Goal: Information Seeking & Learning: Learn about a topic

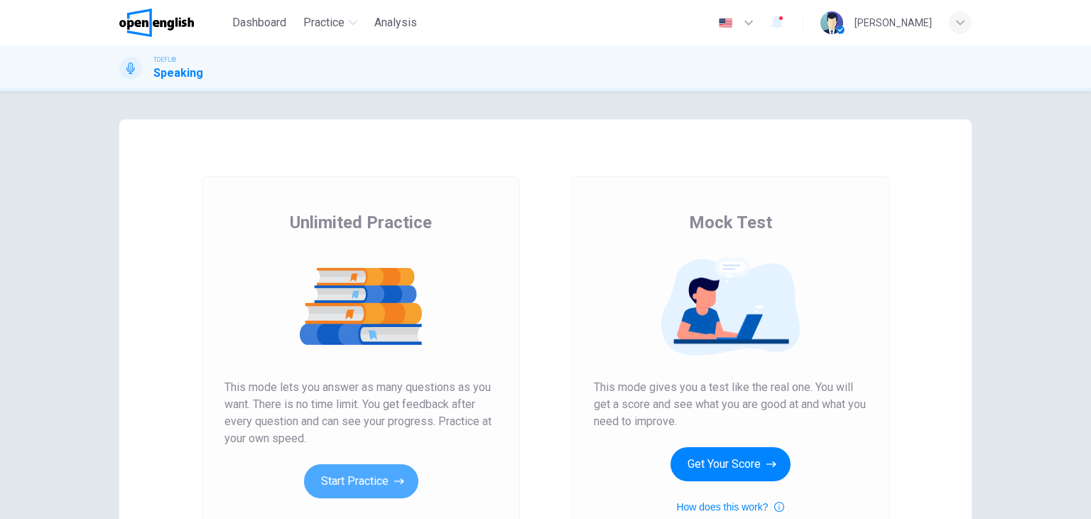
click at [370, 485] on button "Start Practice" at bounding box center [361, 481] width 114 height 34
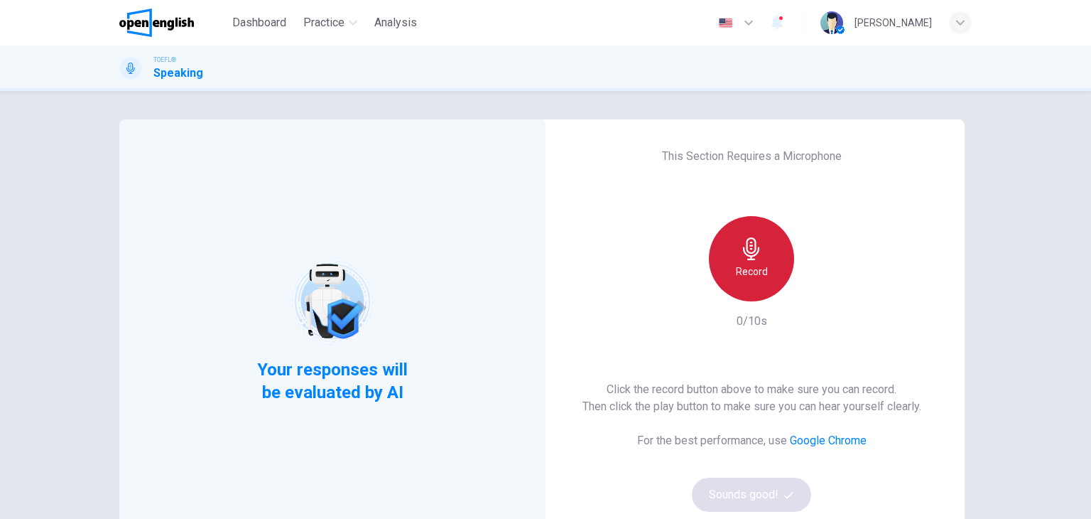
click at [760, 266] on h6 "Record" at bounding box center [752, 271] width 32 height 17
click at [760, 266] on div "Stop" at bounding box center [751, 258] width 85 height 85
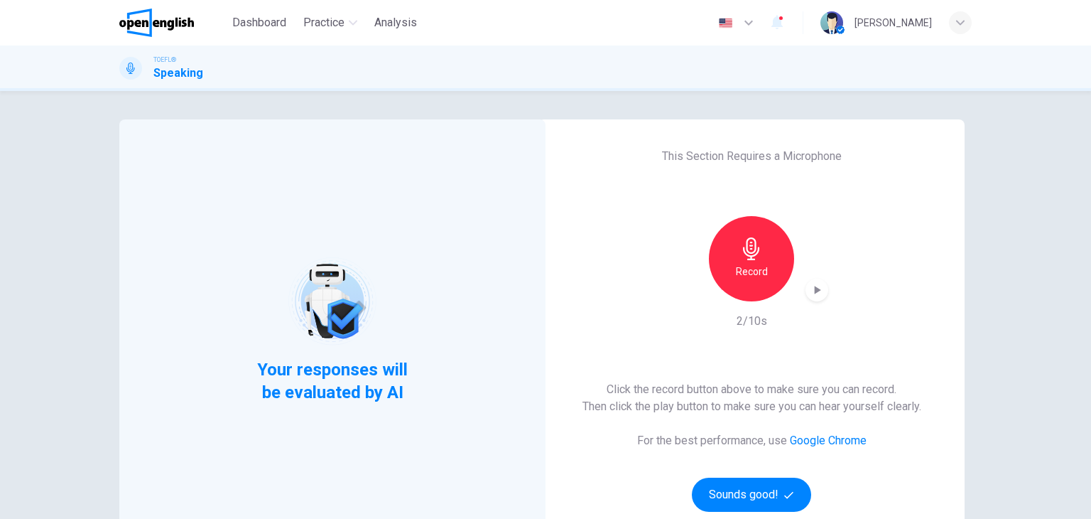
click at [810, 288] on icon "button" at bounding box center [817, 290] width 14 height 14
click at [767, 490] on button "Sounds good!" at bounding box center [751, 494] width 119 height 34
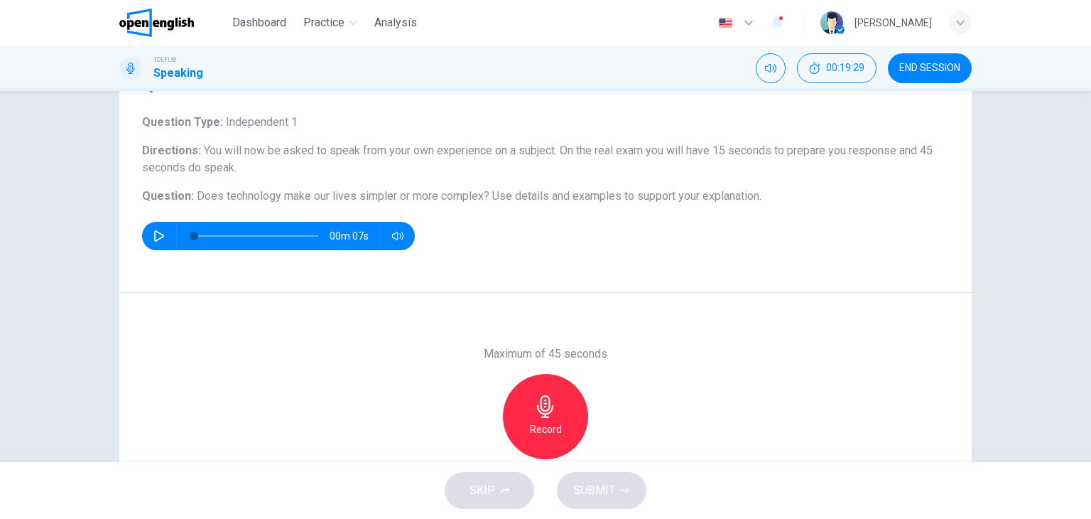
scroll to position [71, 0]
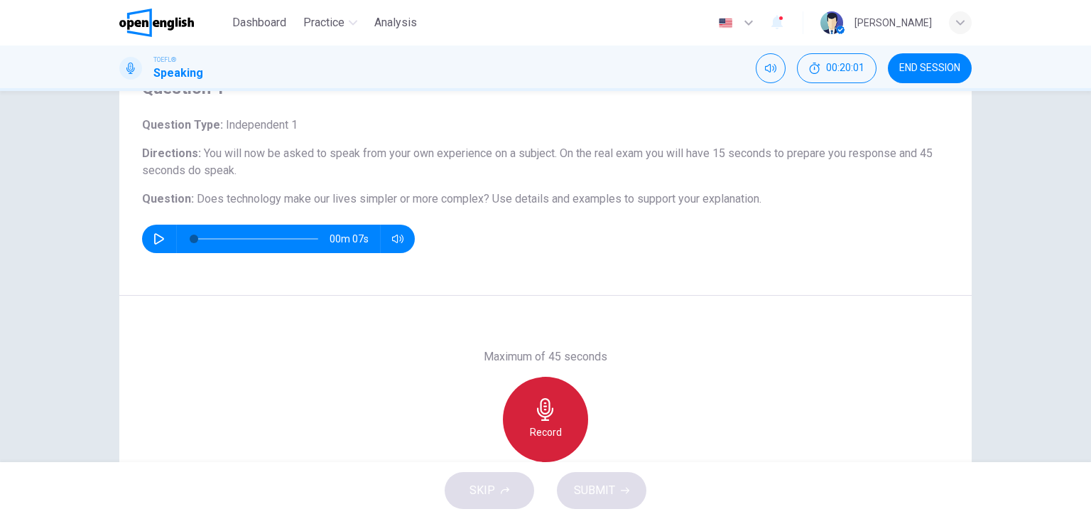
click at [554, 427] on h6 "Record" at bounding box center [546, 431] width 32 height 17
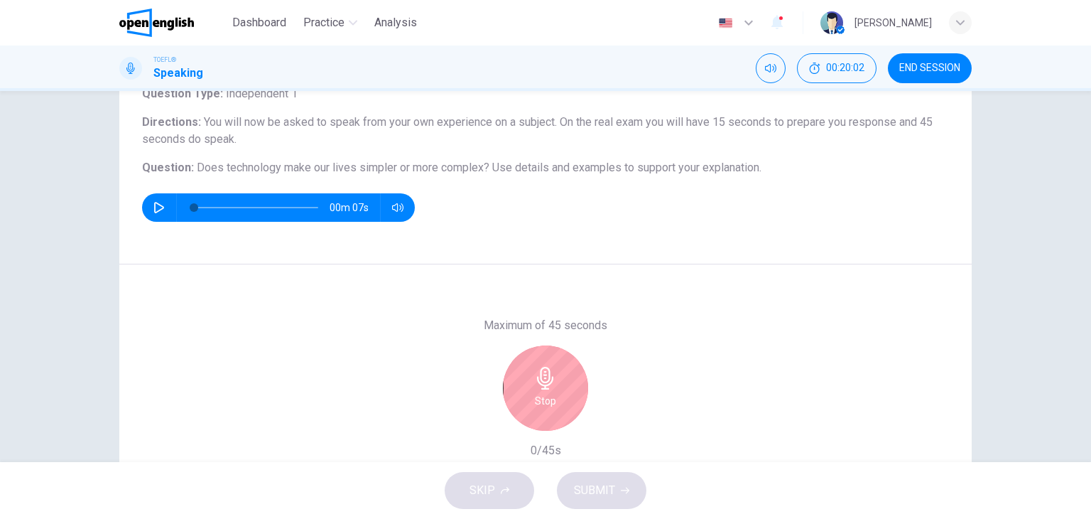
scroll to position [142, 0]
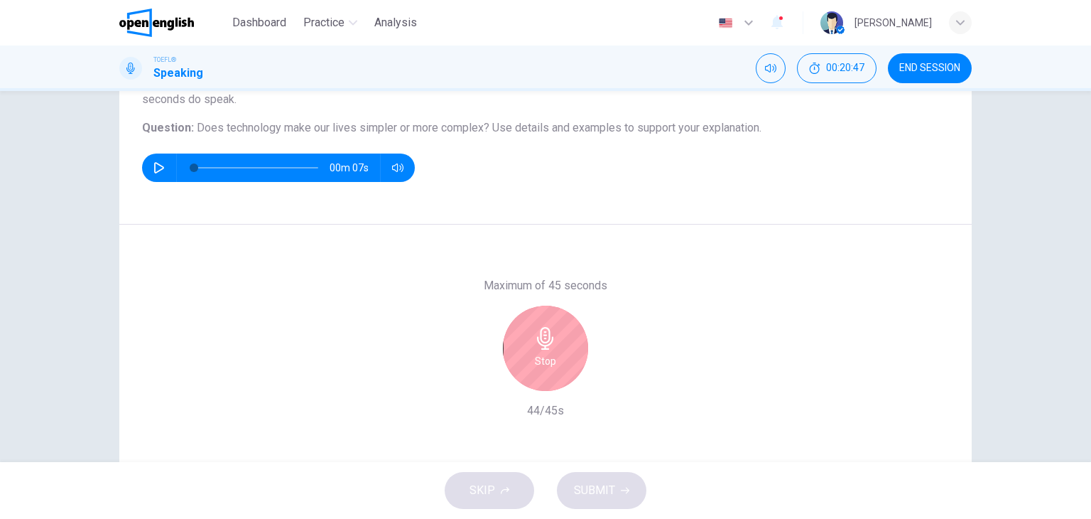
click at [554, 362] on div "Stop" at bounding box center [545, 348] width 85 height 85
click at [556, 369] on div "Stop" at bounding box center [545, 348] width 85 height 85
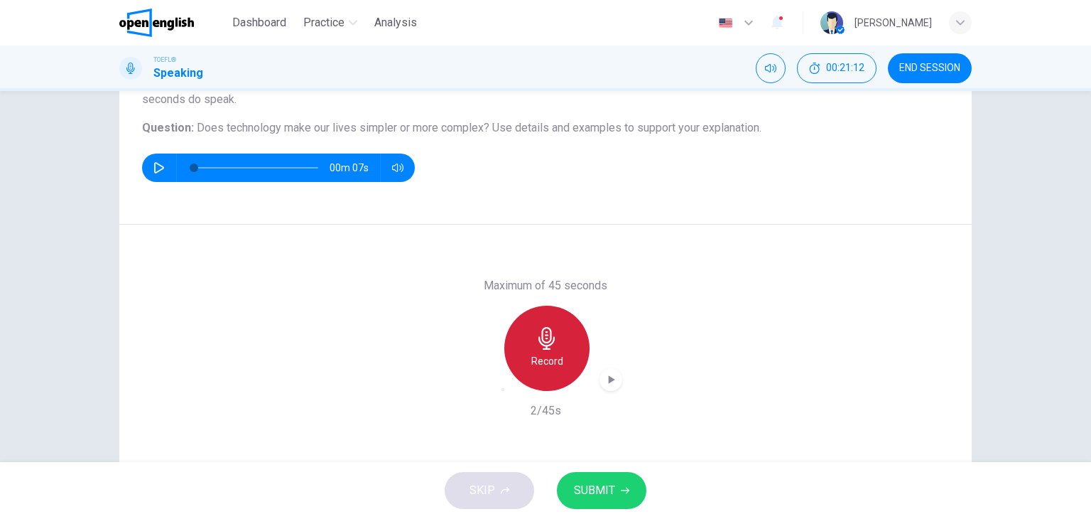
click at [554, 352] on h6 "Record" at bounding box center [547, 360] width 32 height 17
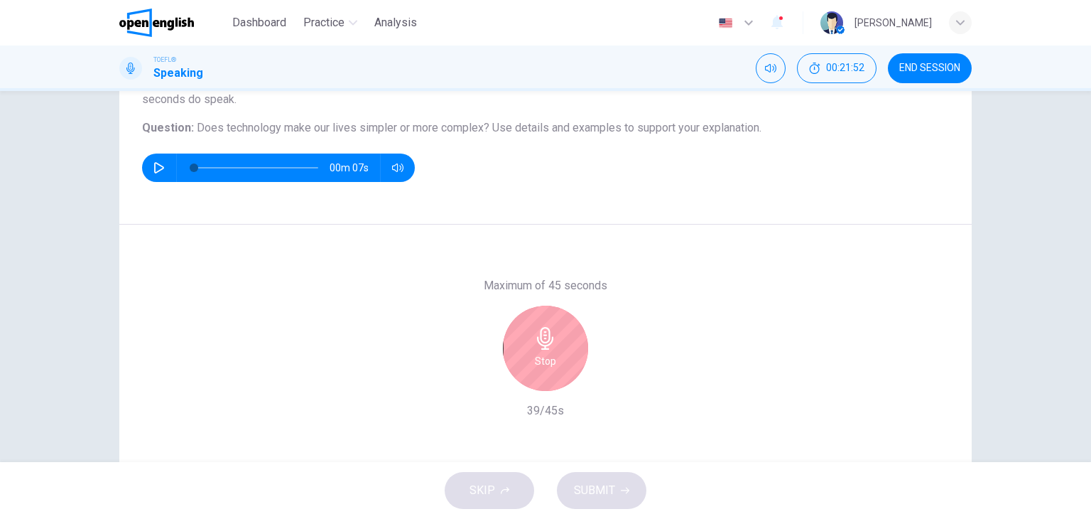
click at [551, 367] on h6 "Stop" at bounding box center [545, 360] width 21 height 17
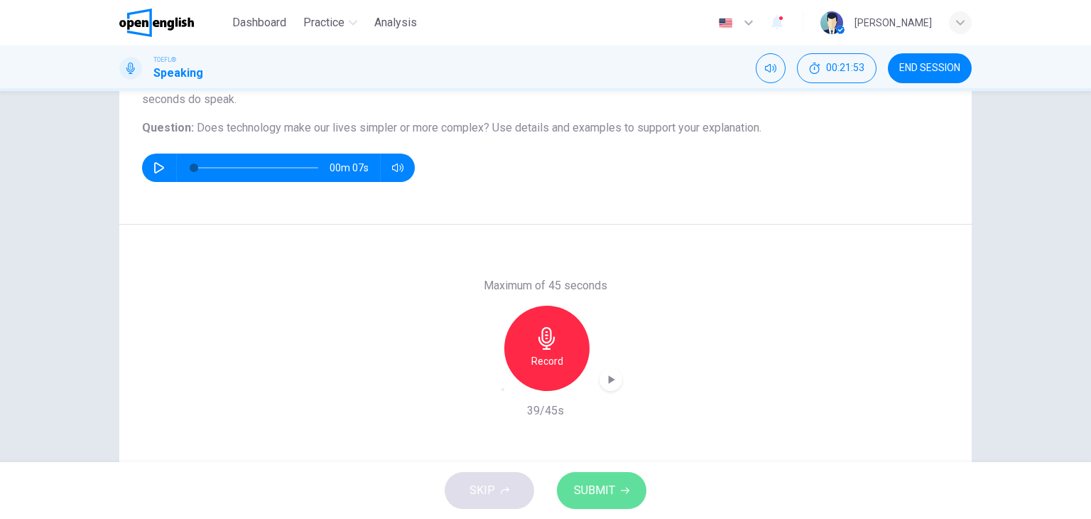
click at [617, 490] on button "SUBMIT" at bounding box center [602, 490] width 90 height 37
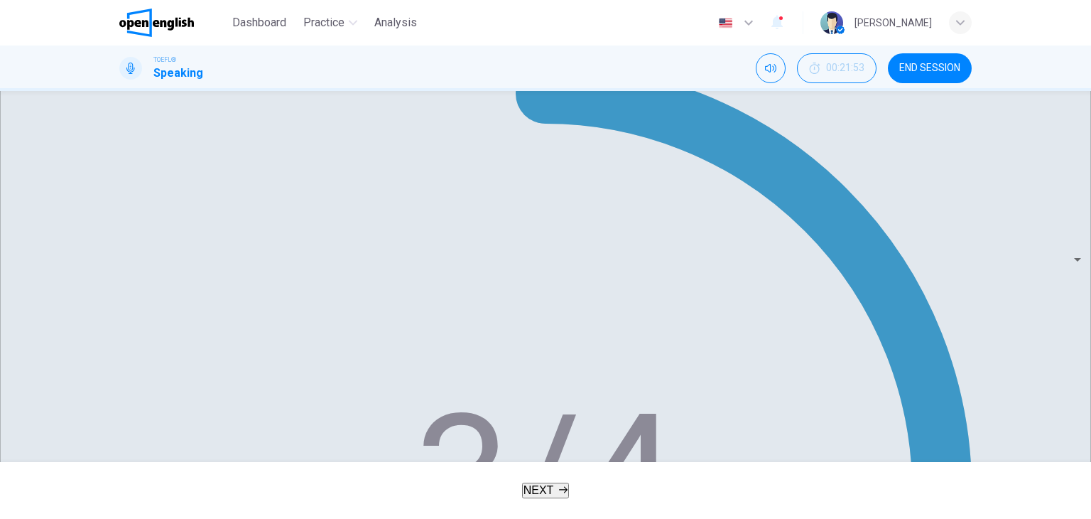
scroll to position [282, 0]
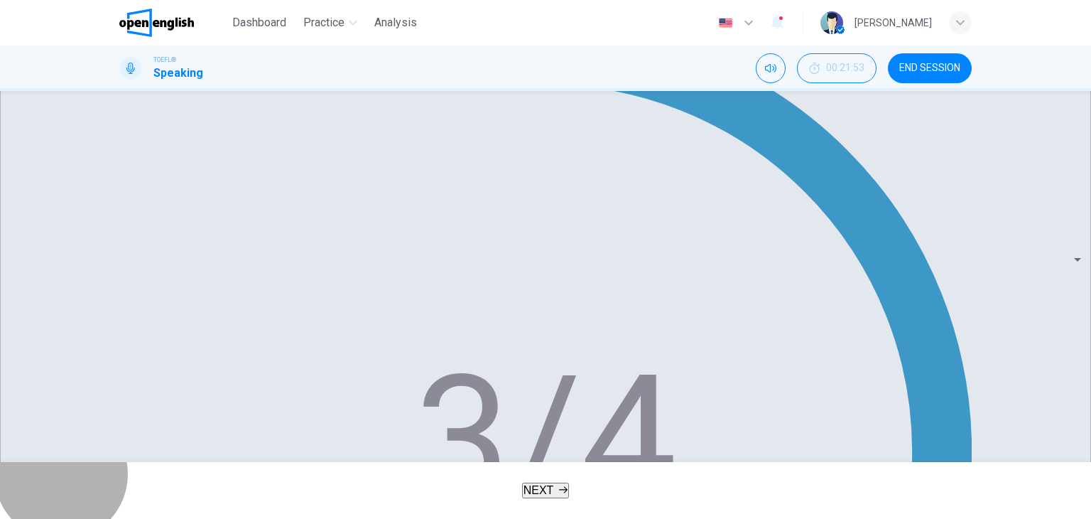
click at [558, 484] on button "NEXT" at bounding box center [546, 490] width 48 height 16
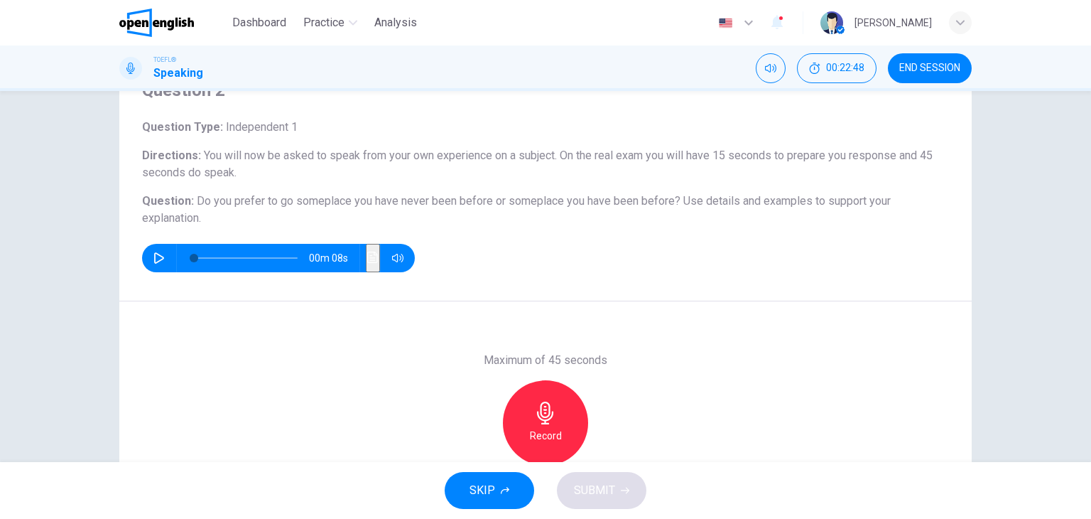
scroll to position [71, 0]
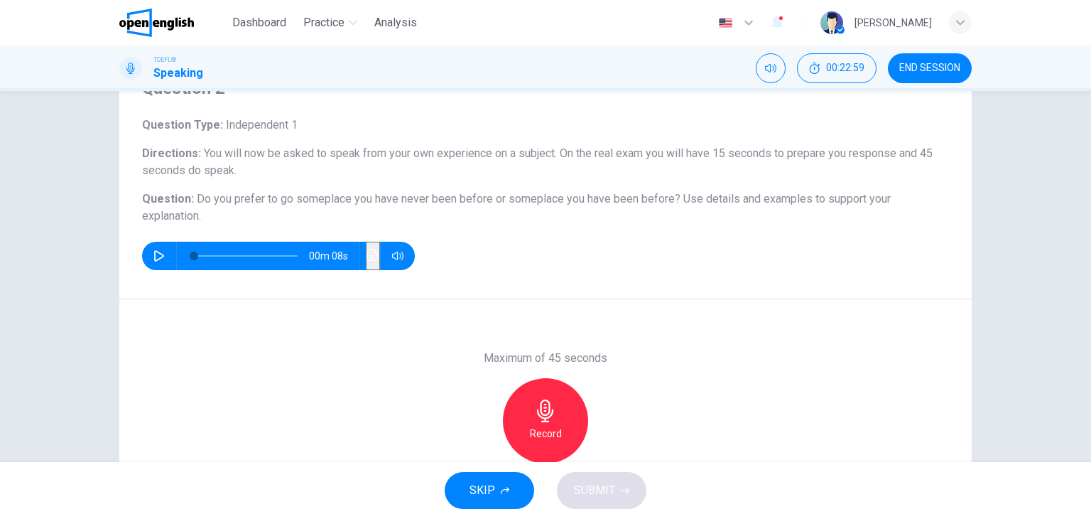
click at [534, 416] on icon "button" at bounding box center [545, 410] width 23 height 23
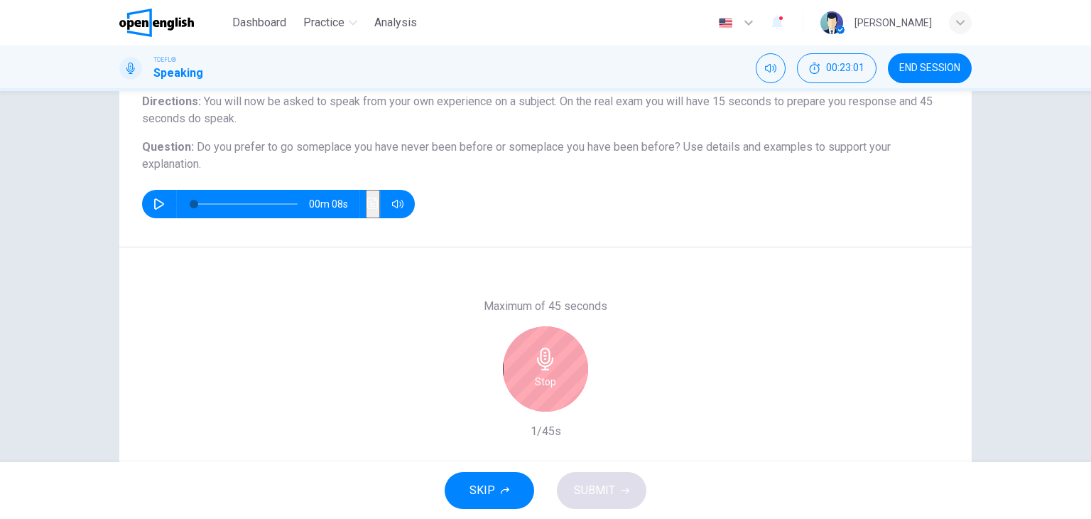
scroll to position [142, 0]
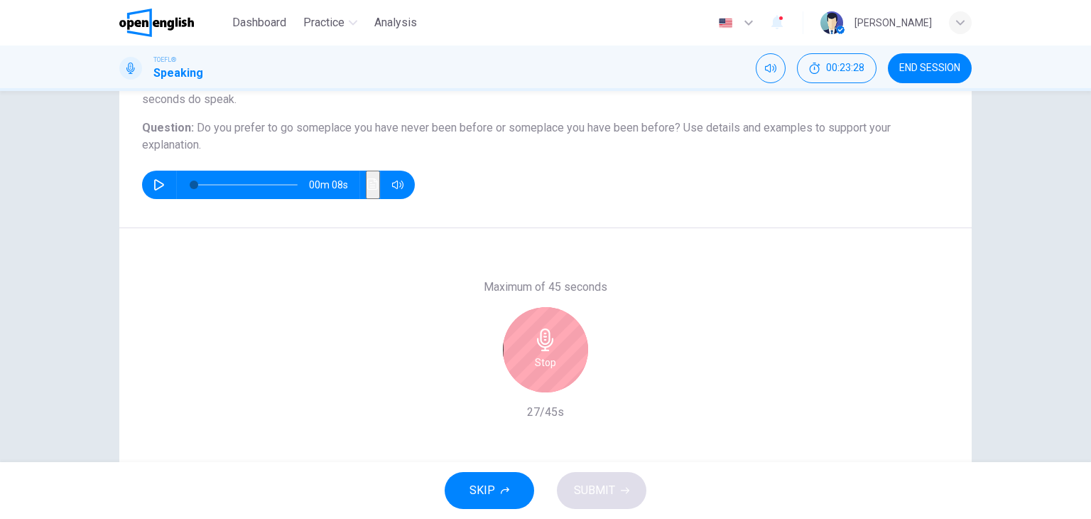
click at [558, 355] on div "Stop" at bounding box center [545, 349] width 85 height 85
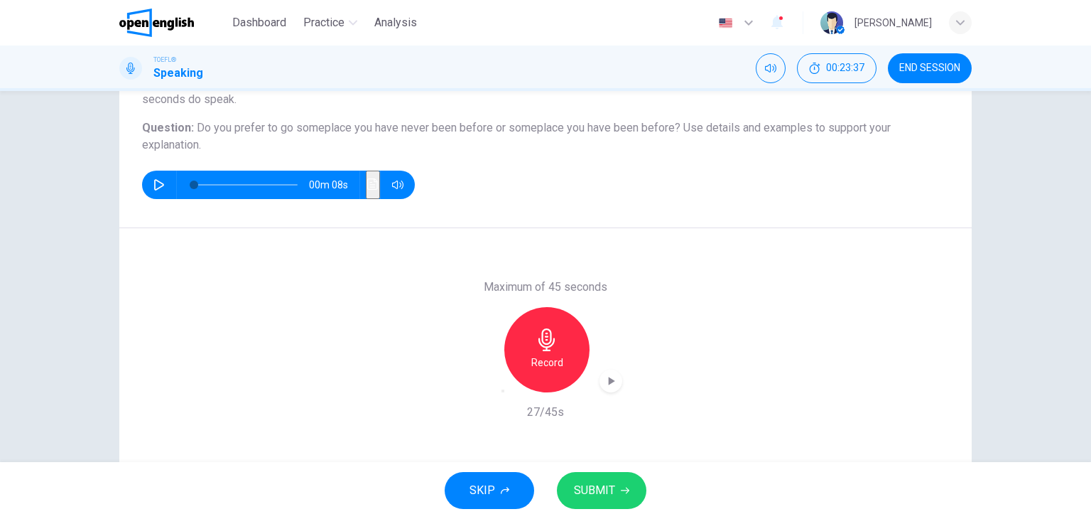
click at [532, 367] on h6 "Record" at bounding box center [547, 362] width 32 height 17
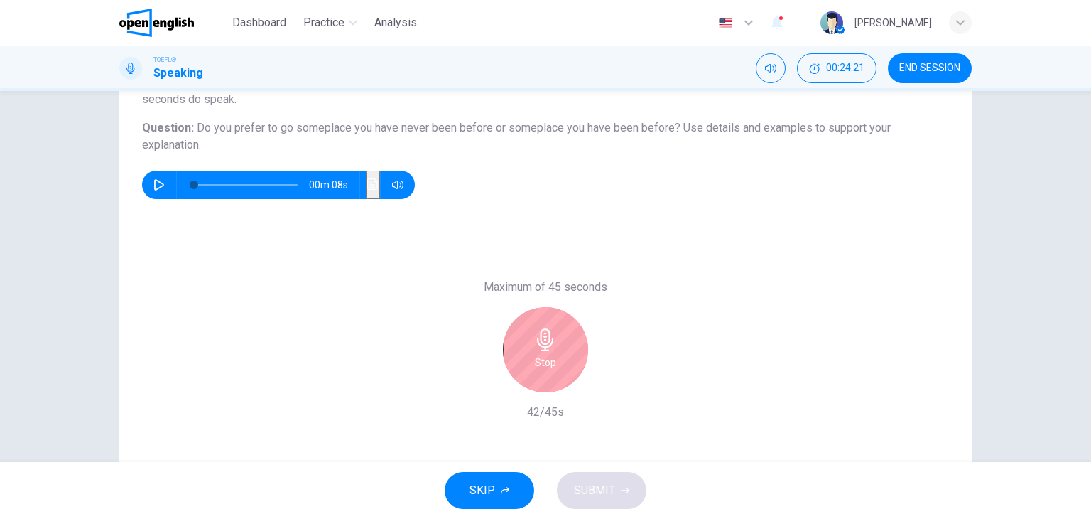
click at [529, 361] on div "Stop" at bounding box center [545, 349] width 85 height 85
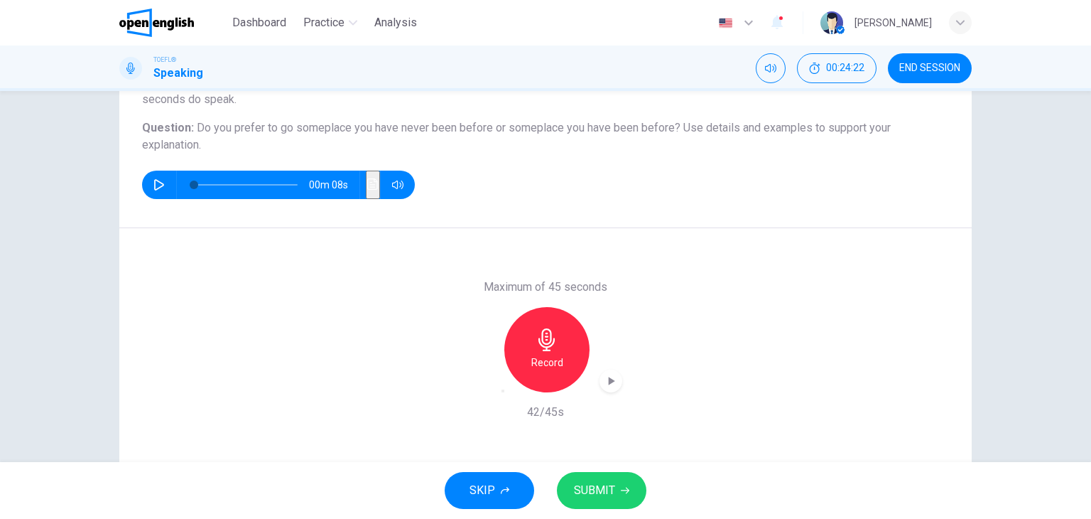
click at [620, 483] on button "SUBMIT" at bounding box center [602, 490] width 90 height 37
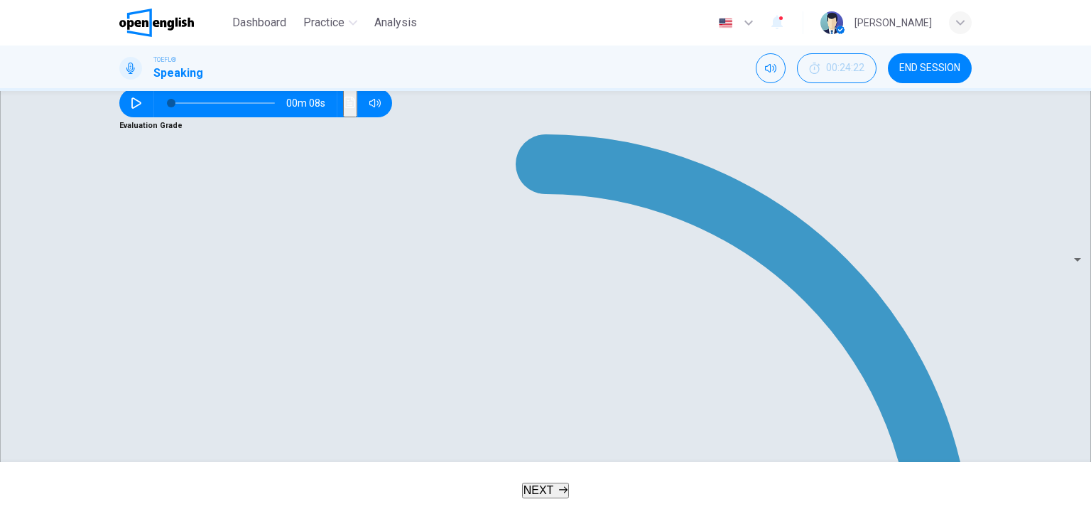
scroll to position [316, 0]
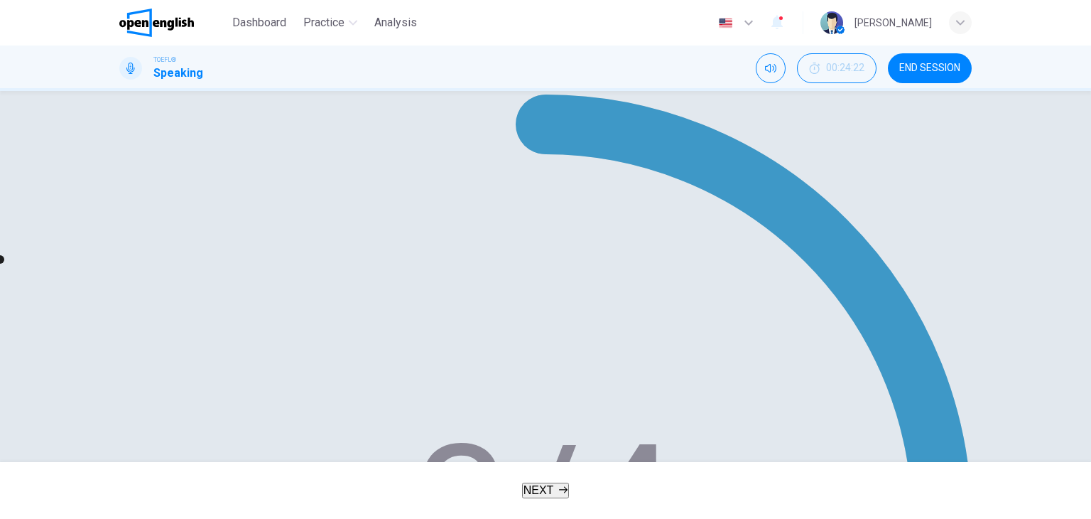
type input "**"
type input "*"
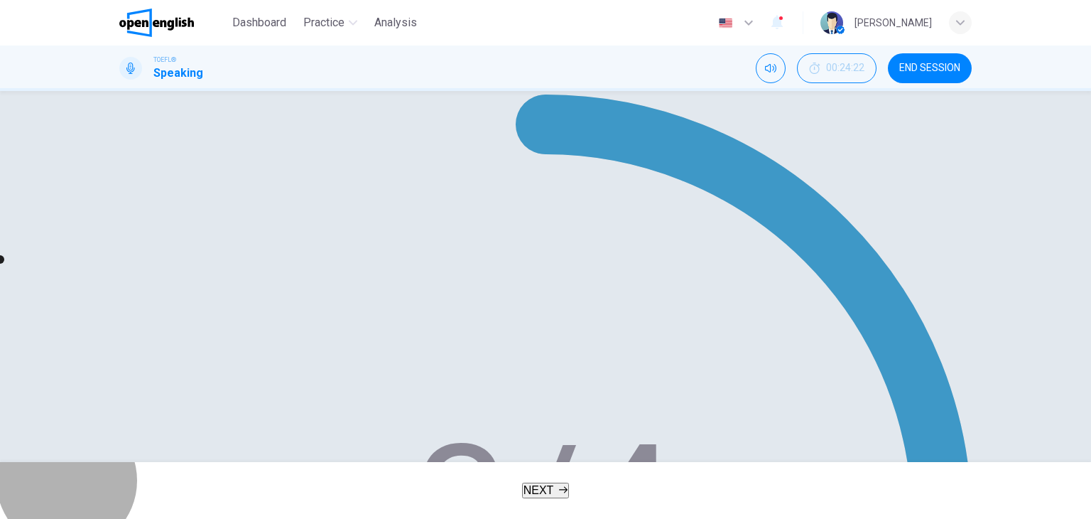
click at [564, 490] on icon "button" at bounding box center [563, 489] width 9 height 9
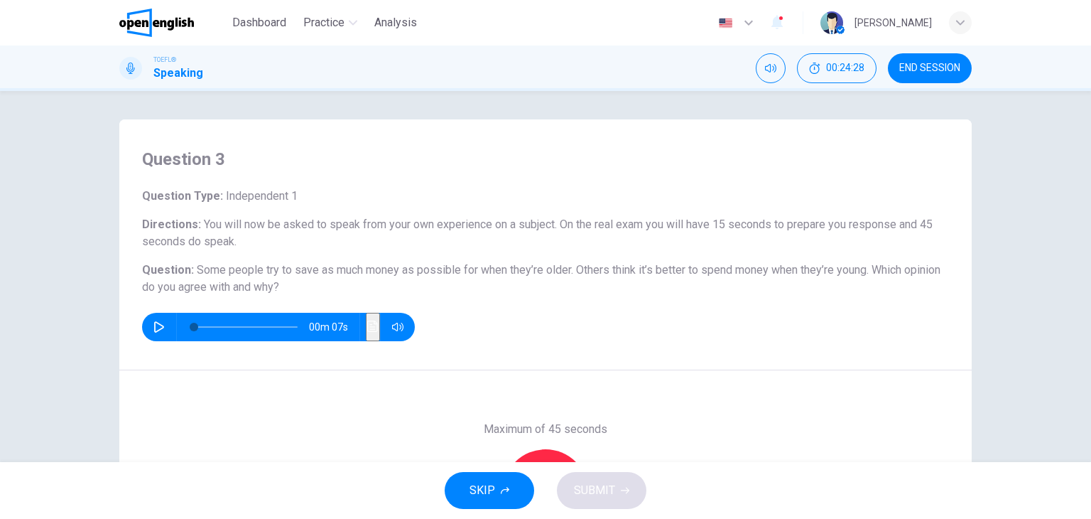
click at [154, 323] on icon "button" at bounding box center [159, 326] width 10 height 11
type input "*"
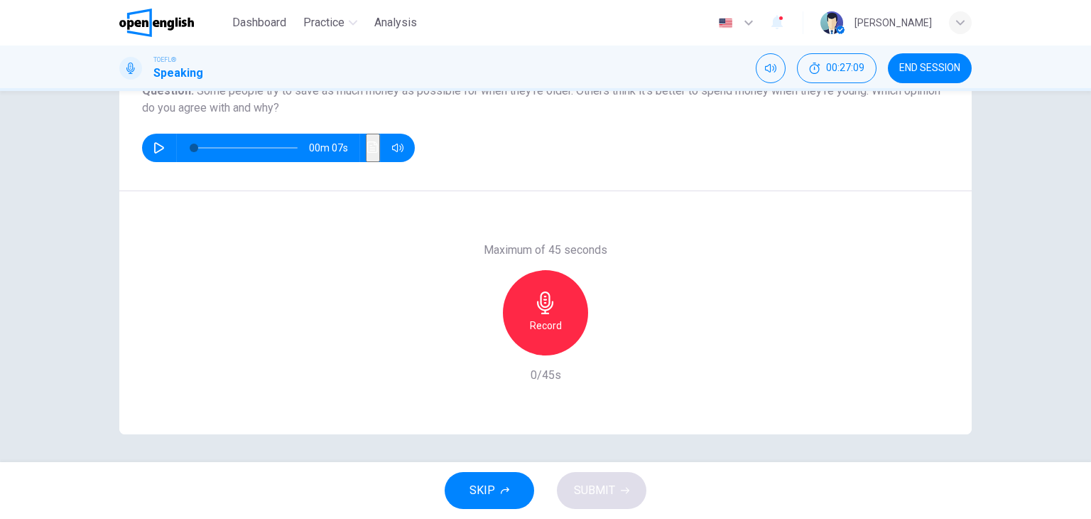
scroll to position [180, 0]
click at [544, 315] on div "Record" at bounding box center [545, 311] width 85 height 85
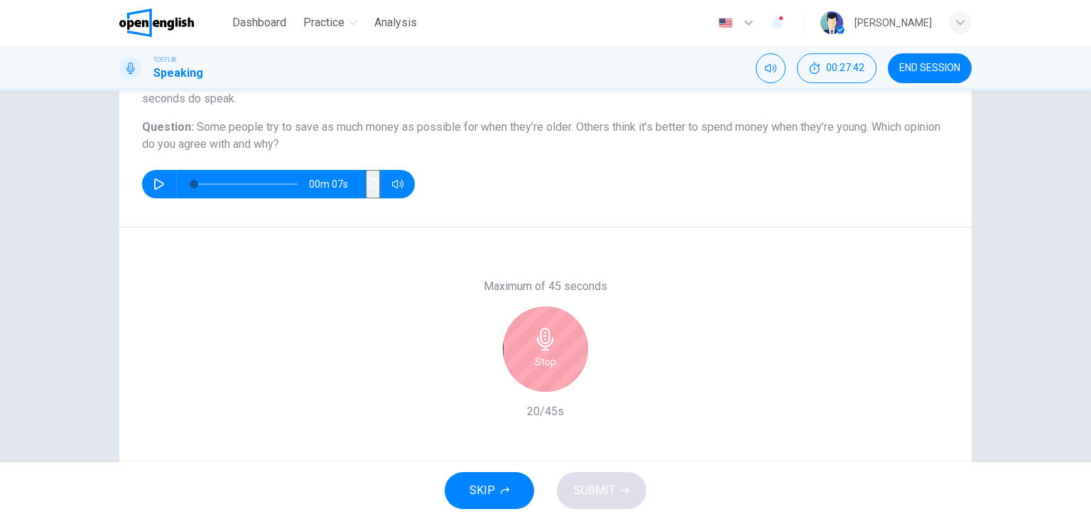
scroll to position [109, 0]
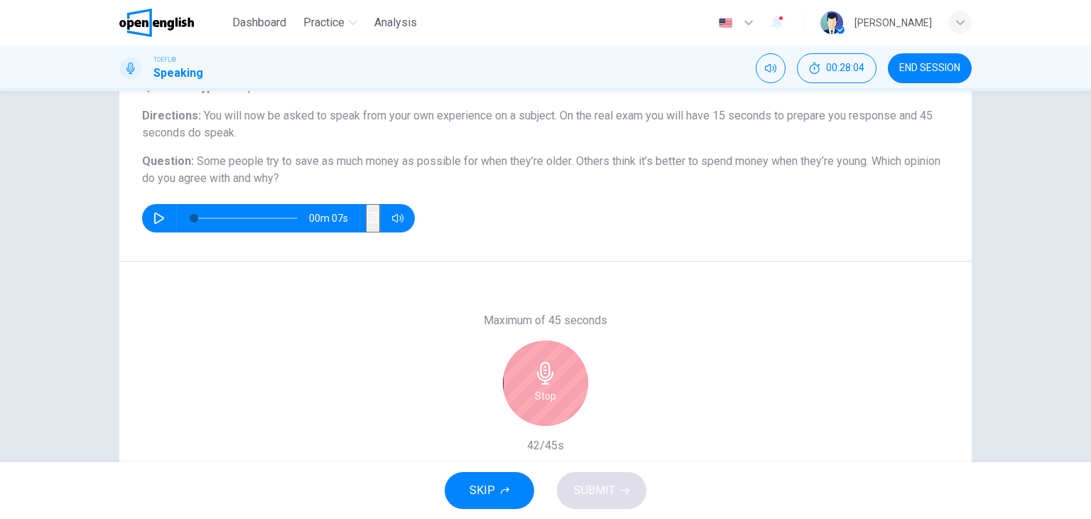
click at [541, 399] on h6 "Stop" at bounding box center [545, 395] width 21 height 17
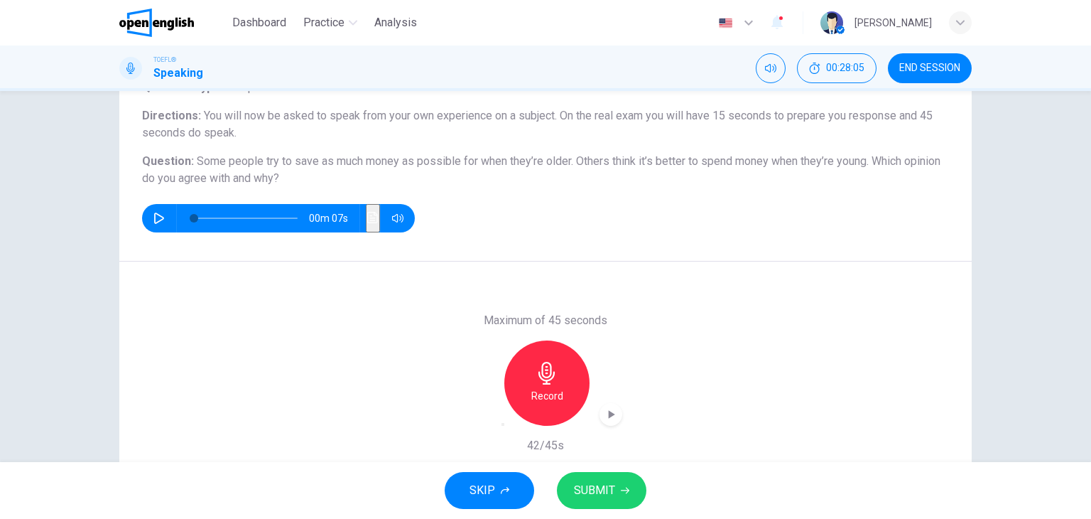
click at [612, 496] on span "SUBMIT" at bounding box center [594, 490] width 41 height 20
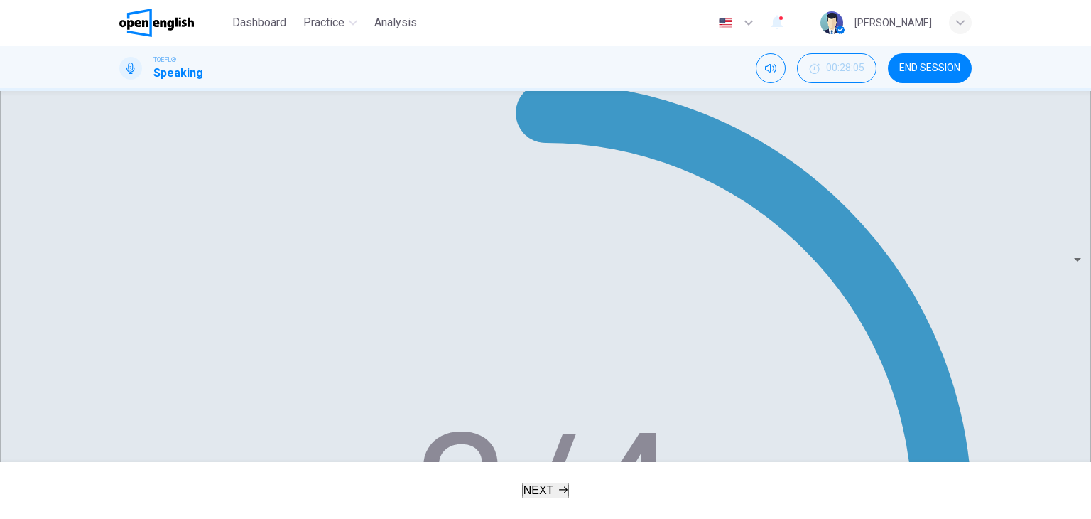
scroll to position [316, 0]
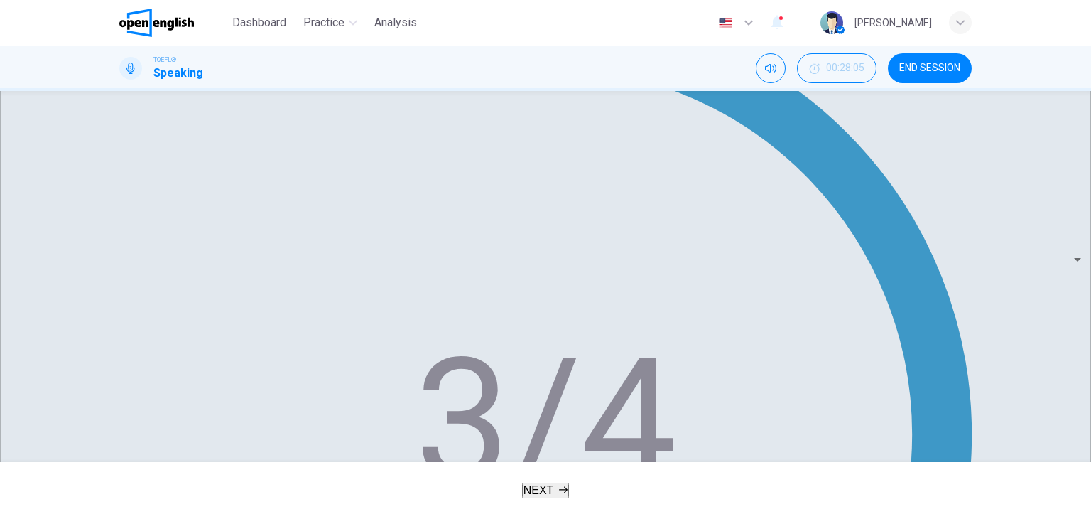
click at [551, 498] on button "NEXT" at bounding box center [546, 490] width 48 height 16
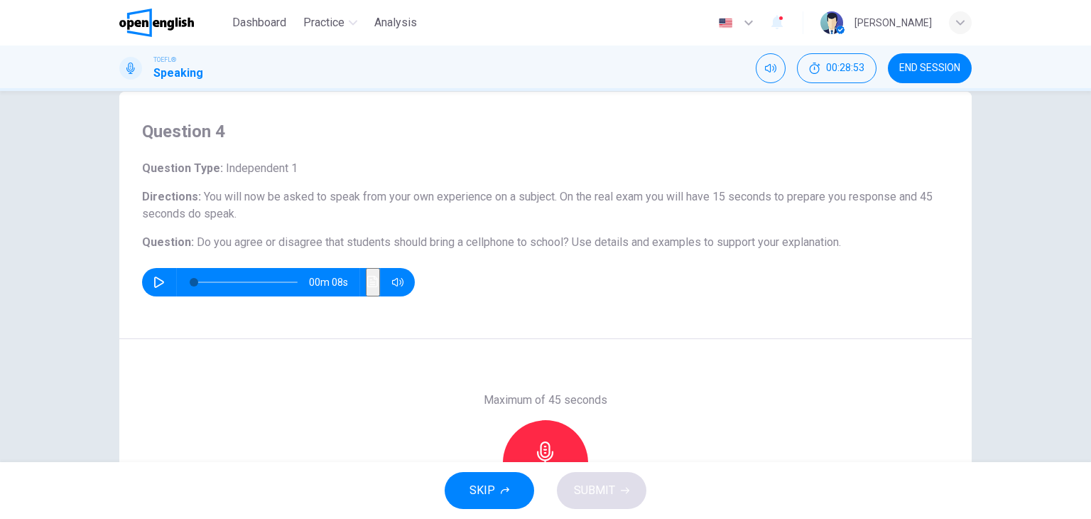
scroll to position [142, 0]
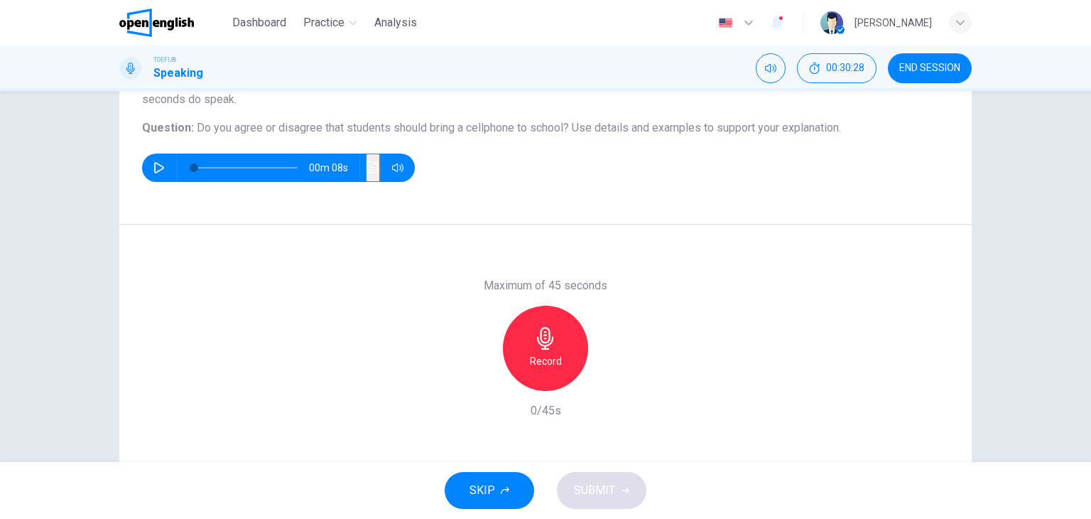
click at [544, 359] on h6 "Record" at bounding box center [546, 360] width 32 height 17
click at [566, 364] on div "Stop" at bounding box center [545, 348] width 85 height 85
click at [606, 487] on span "SUBMIT" at bounding box center [594, 490] width 41 height 20
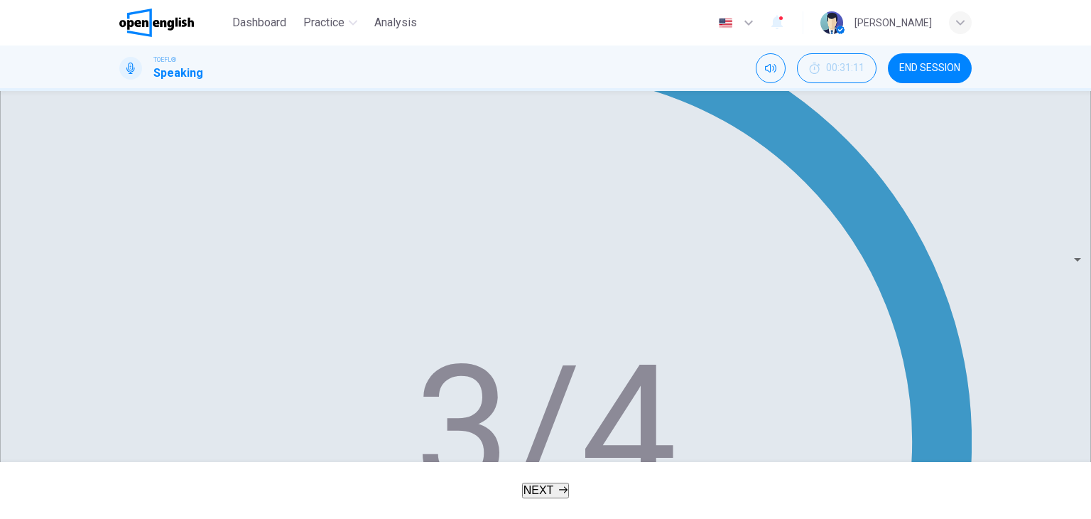
scroll to position [299, 0]
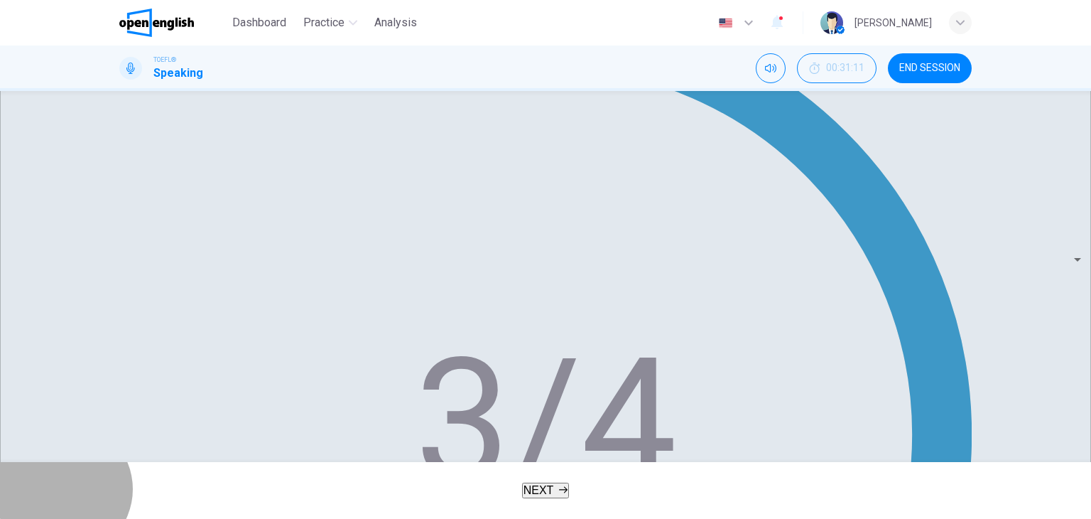
click at [561, 498] on button "NEXT" at bounding box center [546, 490] width 48 height 16
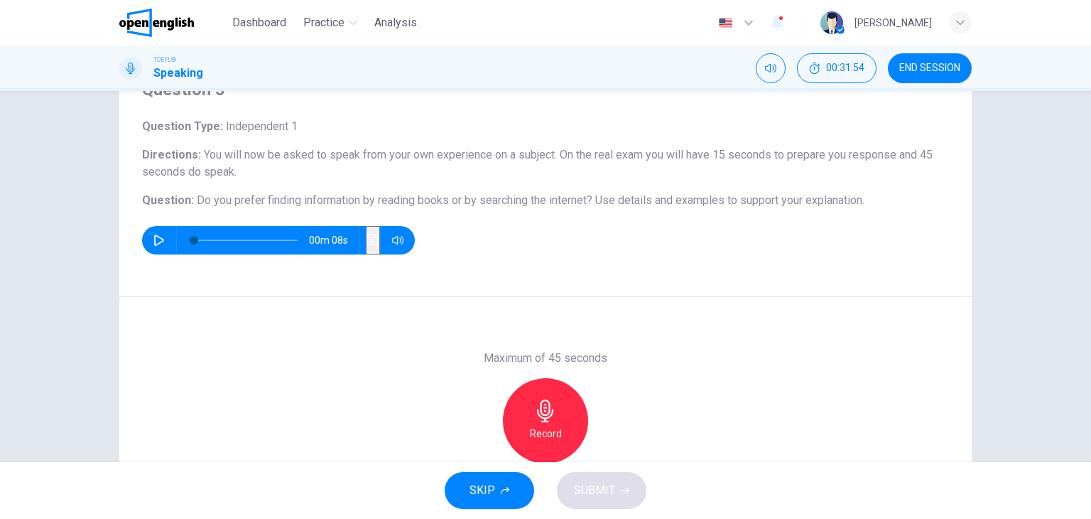
scroll to position [71, 0]
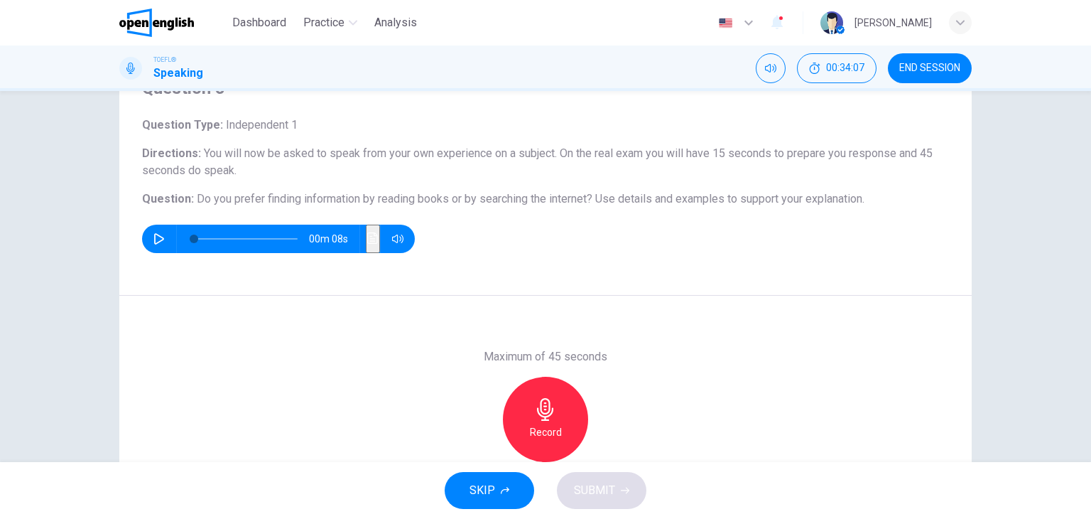
click at [548, 419] on icon "button" at bounding box center [545, 409] width 23 height 23
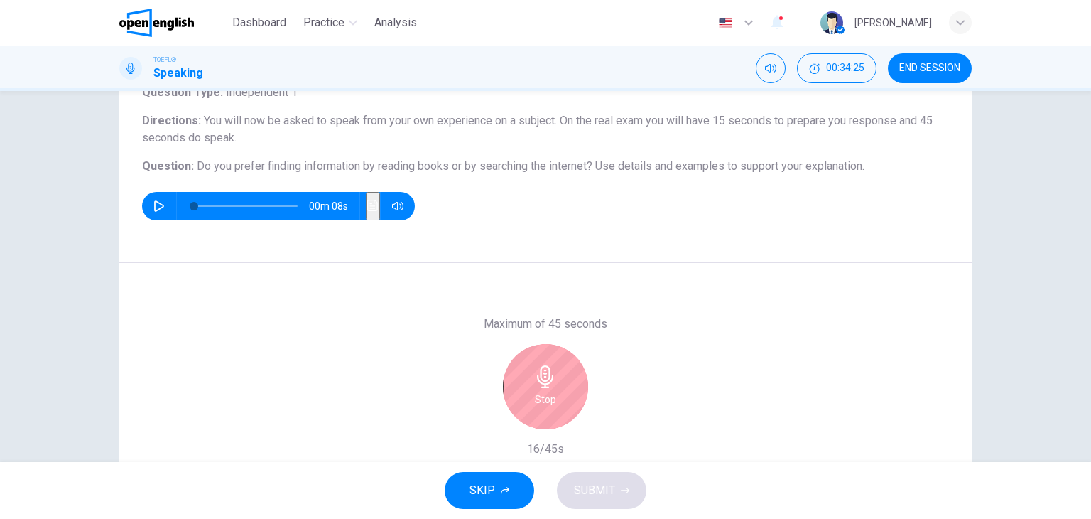
scroll to position [142, 0]
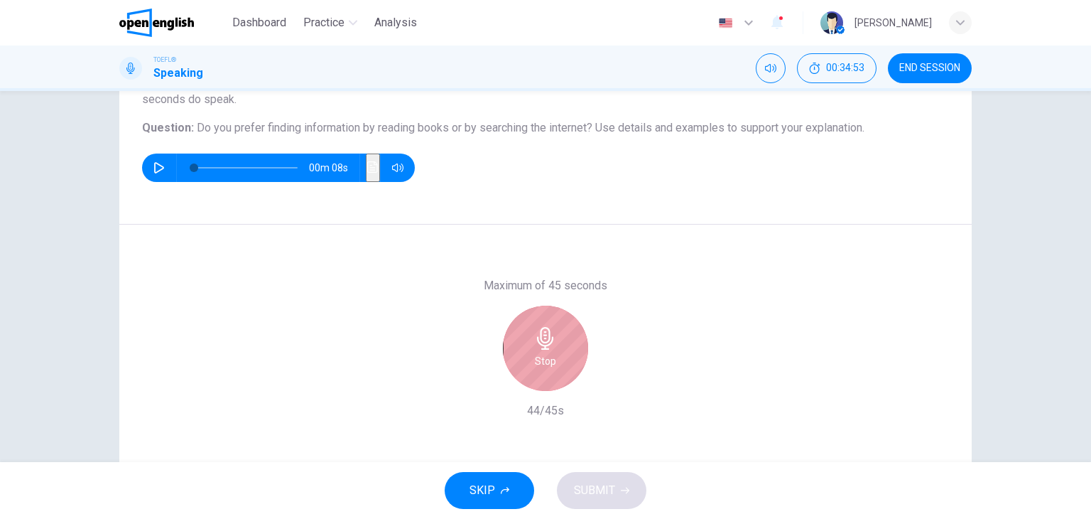
click at [563, 353] on div "Stop" at bounding box center [545, 348] width 85 height 85
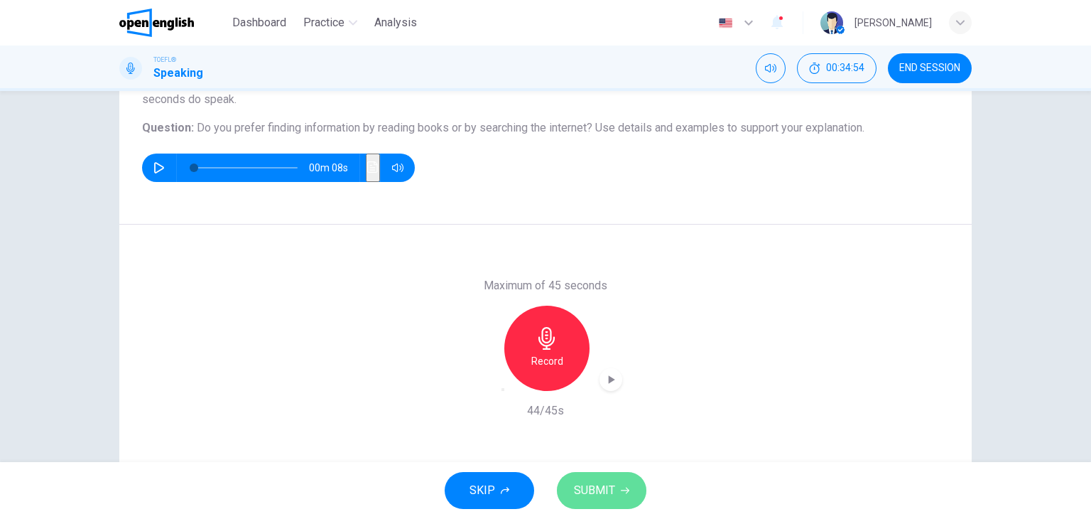
click at [615, 492] on button "SUBMIT" at bounding box center [602, 490] width 90 height 37
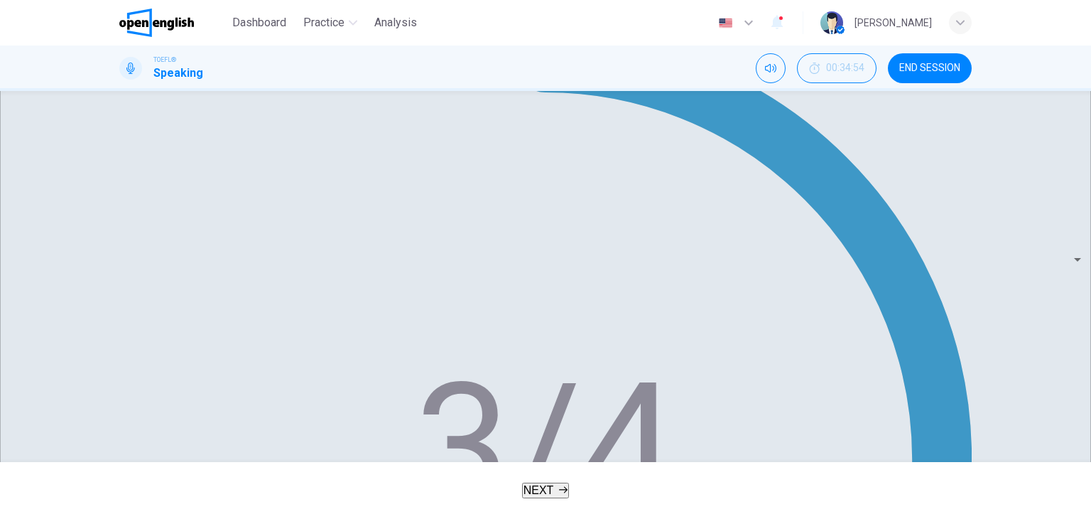
scroll to position [282, 0]
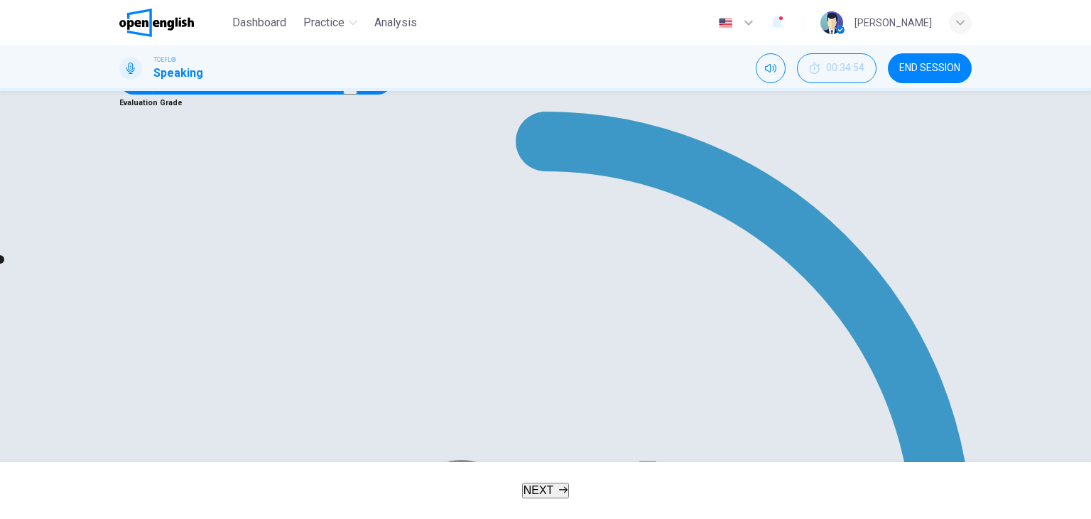
type input "*"
click at [536, 485] on span "NEXT" at bounding box center [539, 490] width 31 height 12
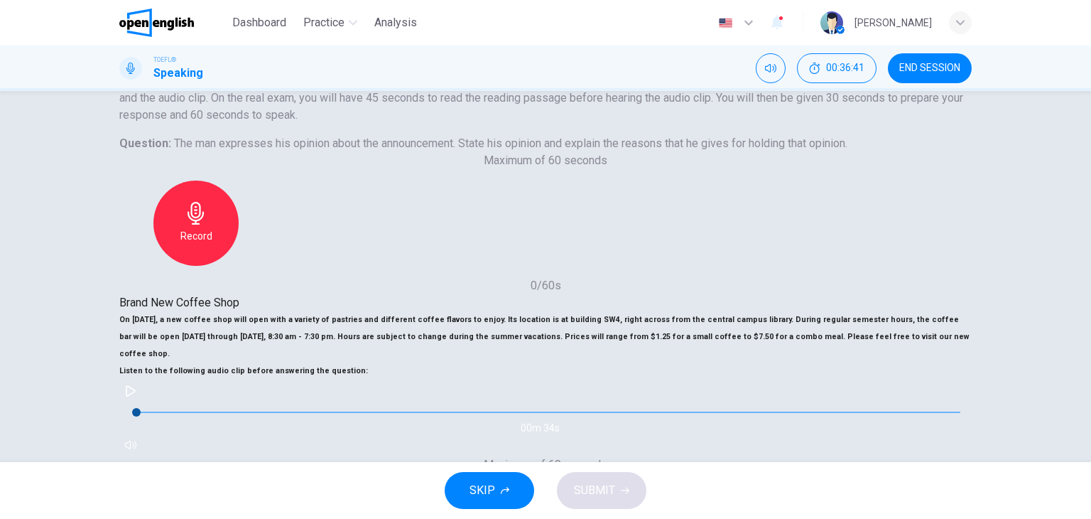
scroll to position [213, 0]
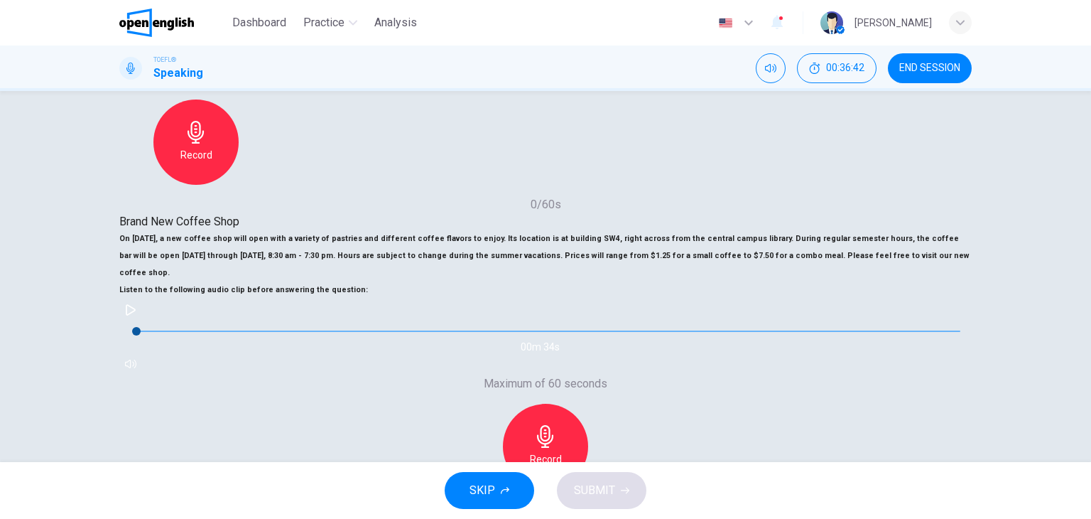
click at [142, 321] on button "button" at bounding box center [130, 309] width 23 height 23
click at [136, 315] on icon "button" at bounding box center [130, 309] width 11 height 11
drag, startPoint x: 212, startPoint y: 334, endPoint x: 183, endPoint y: 335, distance: 29.2
click at [141, 335] on span at bounding box center [136, 331] width 9 height 9
click at [136, 315] on icon "button" at bounding box center [130, 309] width 11 height 11
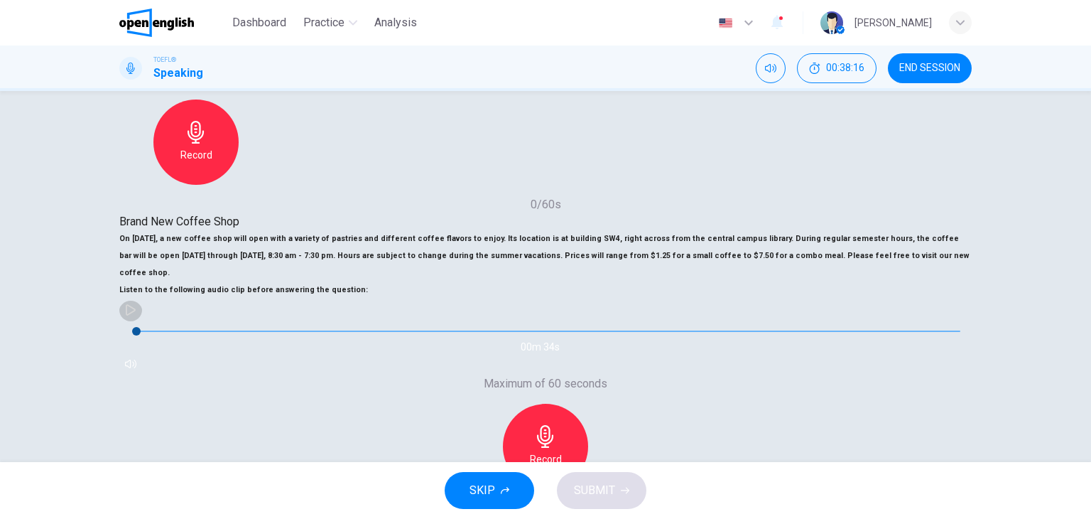
click at [142, 321] on button "button" at bounding box center [130, 309] width 23 height 23
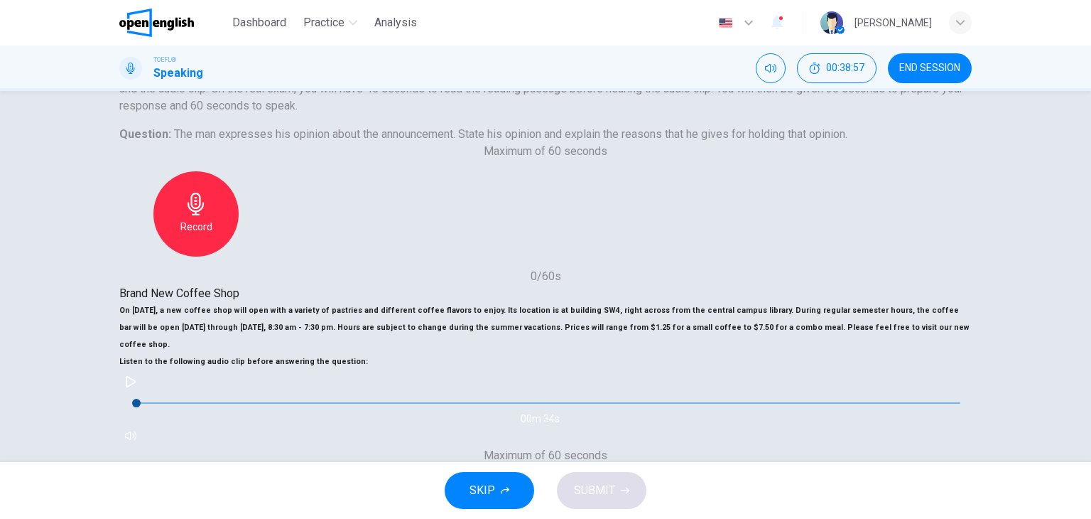
scroll to position [142, 0]
click at [136, 387] on icon "button" at bounding box center [131, 380] width 10 height 11
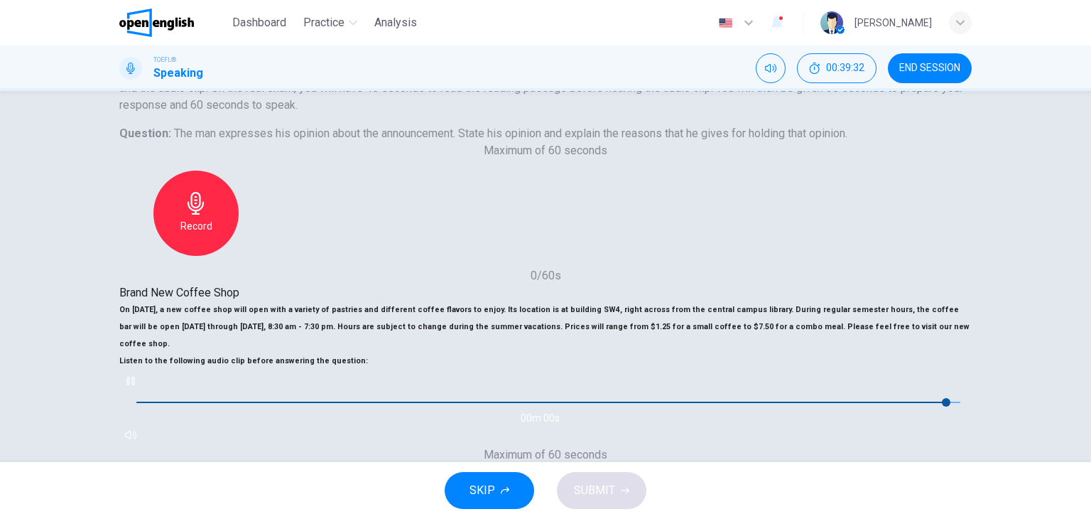
type input "*"
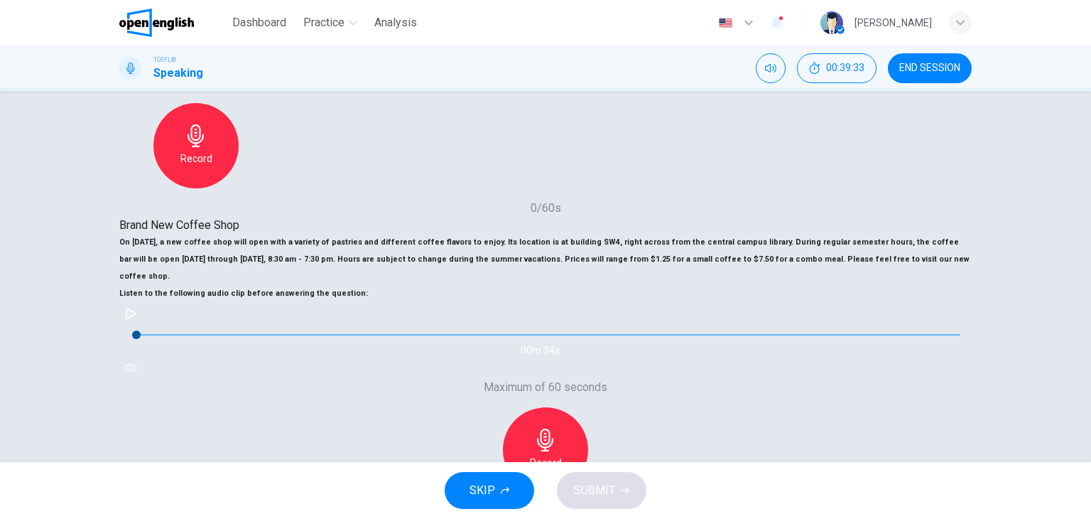
scroll to position [213, 0]
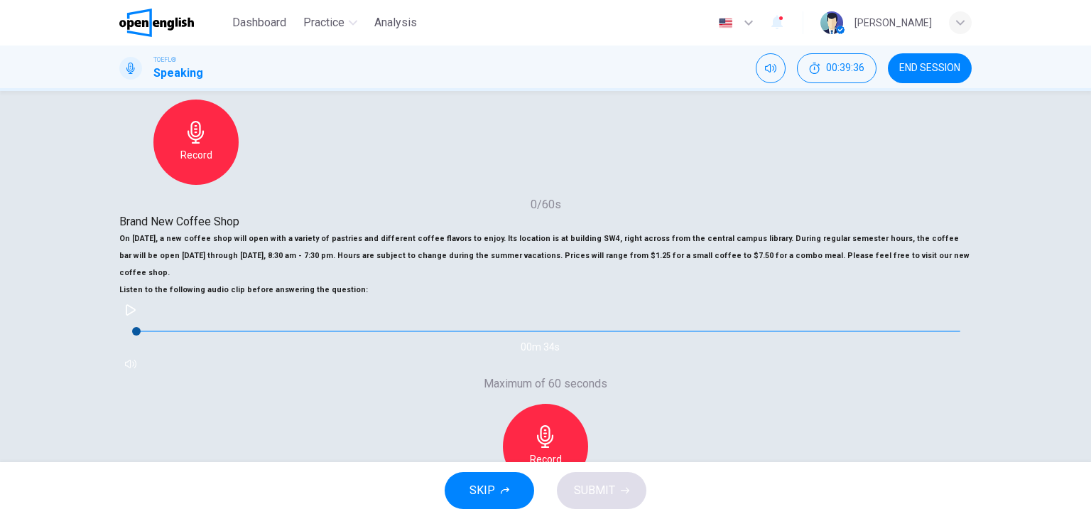
click at [562, 450] on h6 "Record" at bounding box center [546, 458] width 32 height 17
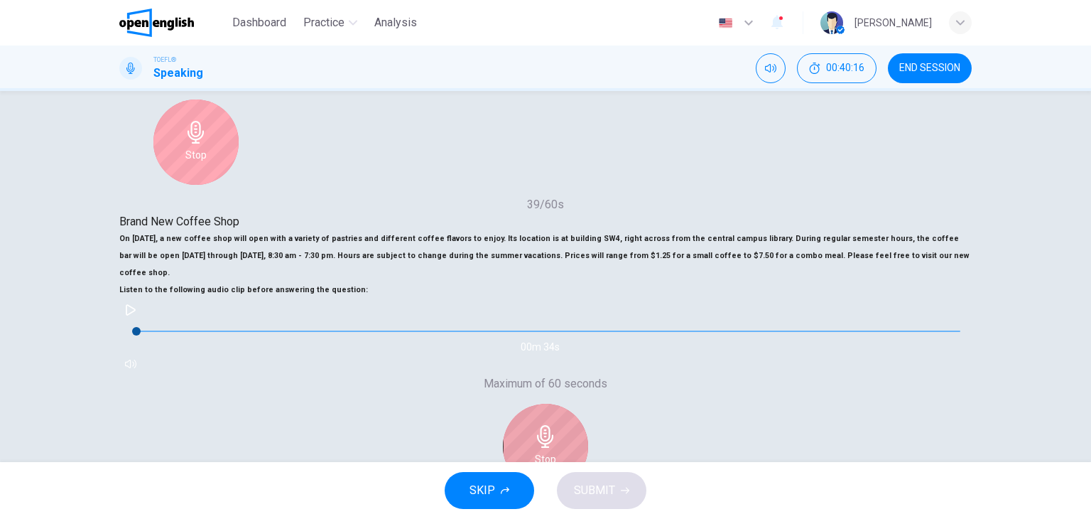
click at [588, 404] on div "Stop" at bounding box center [545, 446] width 85 height 85
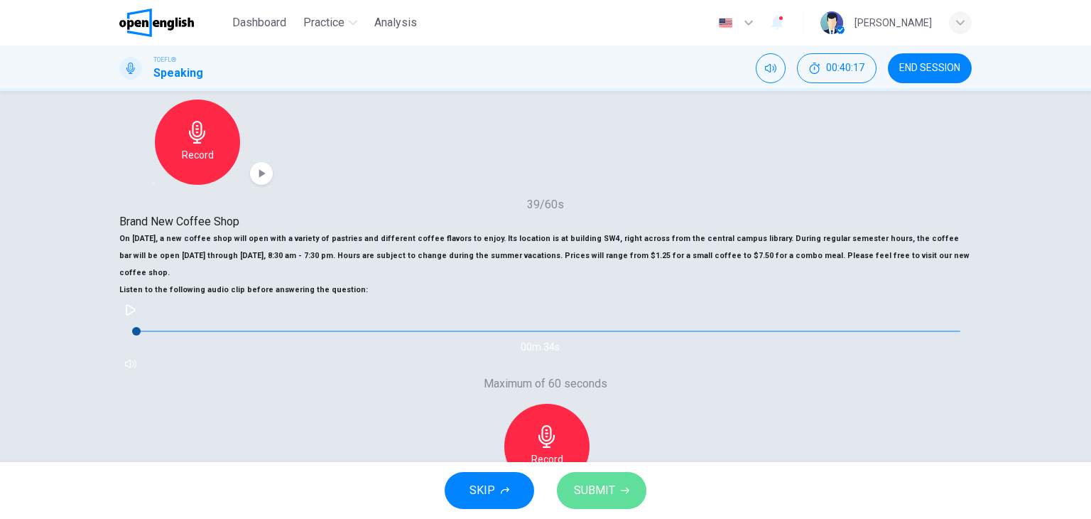
click at [620, 497] on button "SUBMIT" at bounding box center [602, 490] width 90 height 37
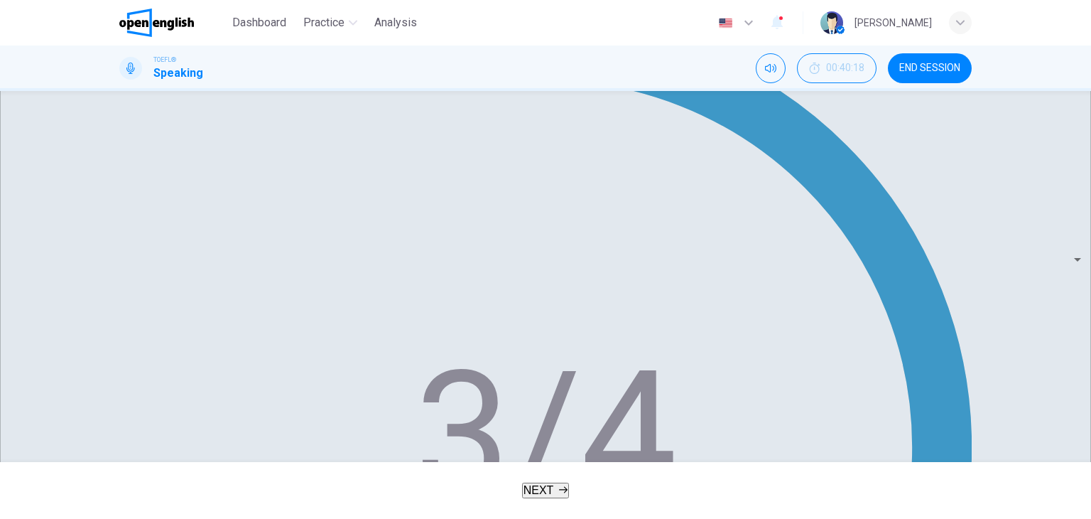
scroll to position [355, 0]
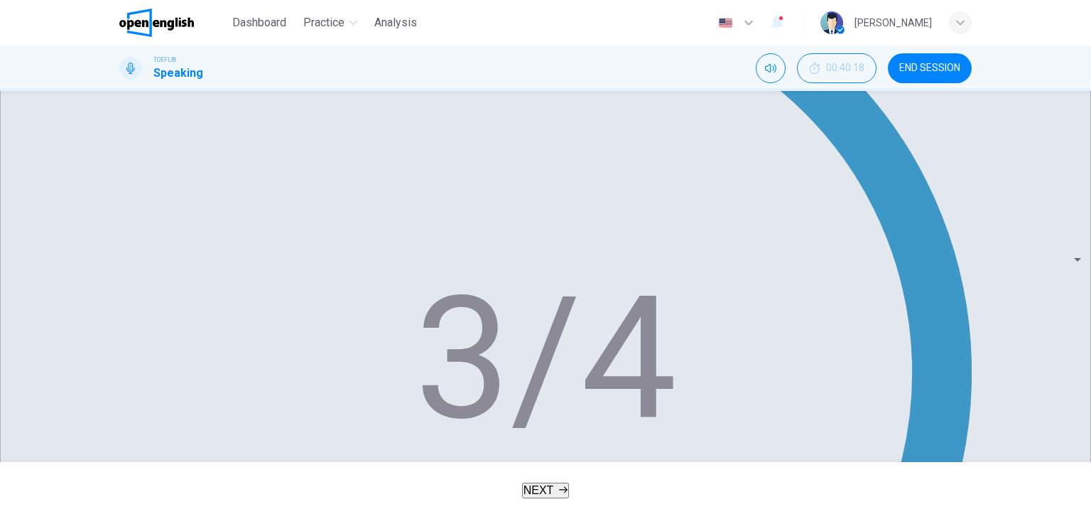
type input "*"
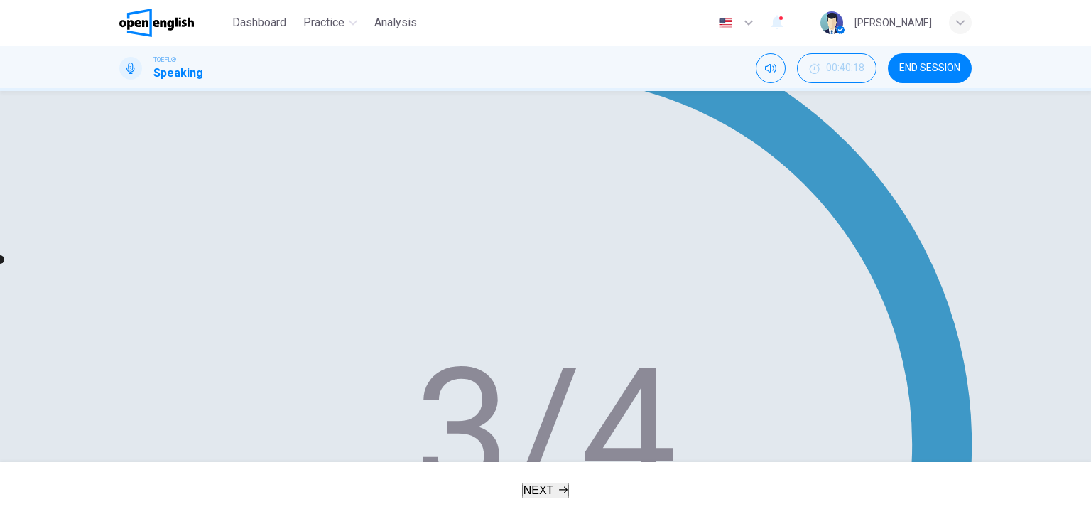
scroll to position [284, 0]
click at [562, 492] on icon "button" at bounding box center [563, 489] width 9 height 9
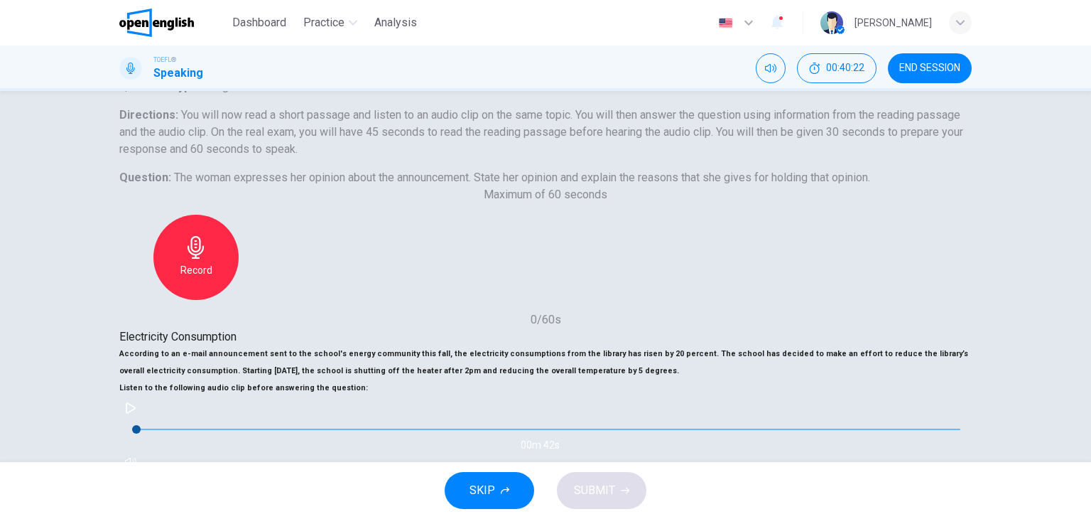
scroll to position [142, 0]
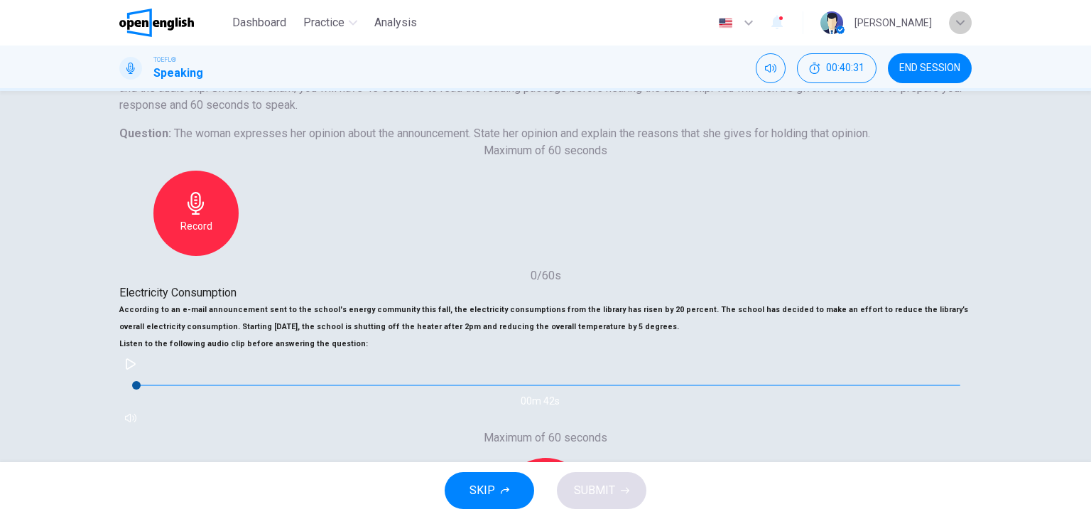
click at [961, 21] on icon "button" at bounding box center [960, 22] width 9 height 9
